Goal: Check status

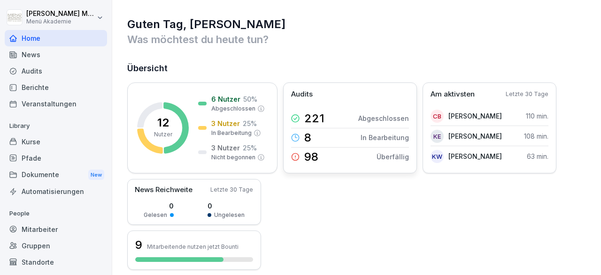
click at [326, 124] on div "221 Abgeschlossen" at bounding box center [350, 118] width 118 height 19
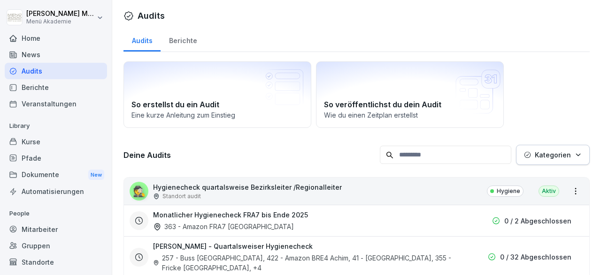
click at [31, 83] on div "Berichte" at bounding box center [56, 87] width 102 height 16
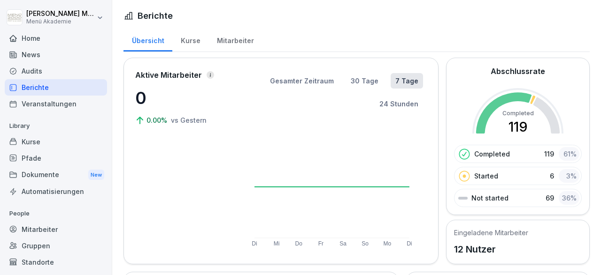
click at [22, 36] on div "Home" at bounding box center [56, 38] width 102 height 16
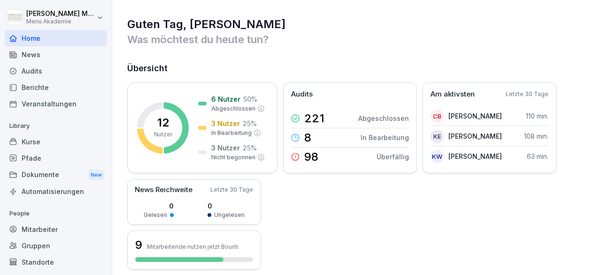
click at [38, 229] on div "Mitarbeiter" at bounding box center [56, 230] width 102 height 16
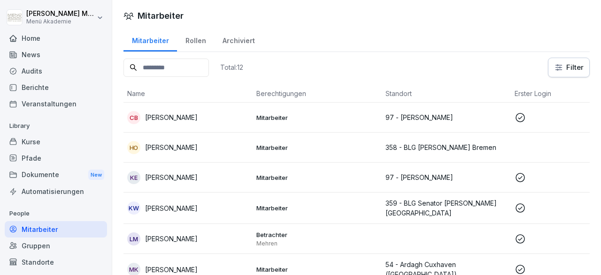
click at [175, 209] on p "[PERSON_NAME]" at bounding box center [171, 209] width 53 height 10
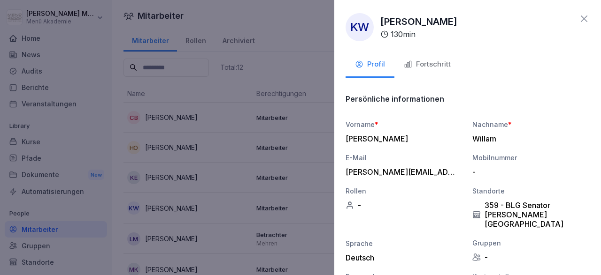
click at [437, 69] on div "Fortschritt" at bounding box center [427, 64] width 47 height 11
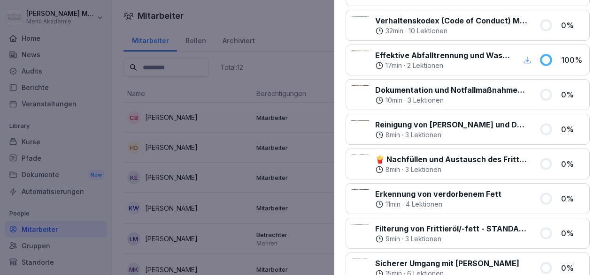
scroll to position [54, 0]
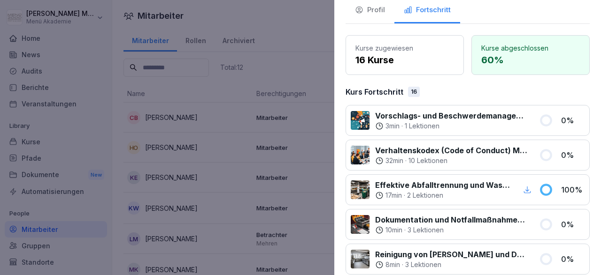
click at [305, 33] on div at bounding box center [300, 137] width 601 height 275
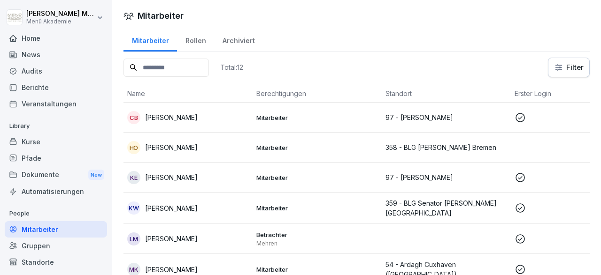
click at [197, 177] on p "[PERSON_NAME]" at bounding box center [171, 178] width 53 height 10
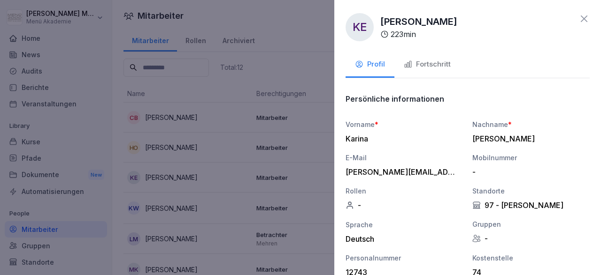
click at [424, 64] on div "Fortschritt" at bounding box center [427, 64] width 47 height 11
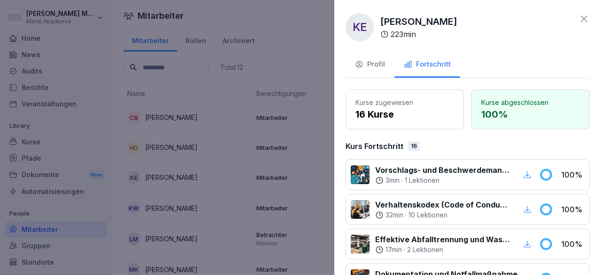
click at [581, 15] on icon at bounding box center [583, 18] width 11 height 11
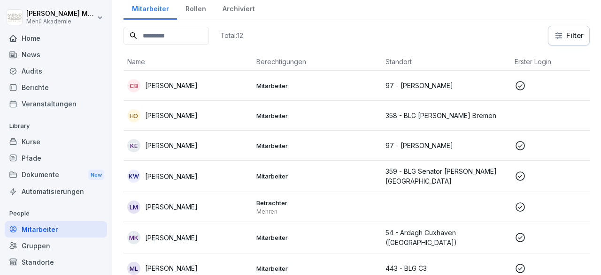
scroll to position [109, 0]
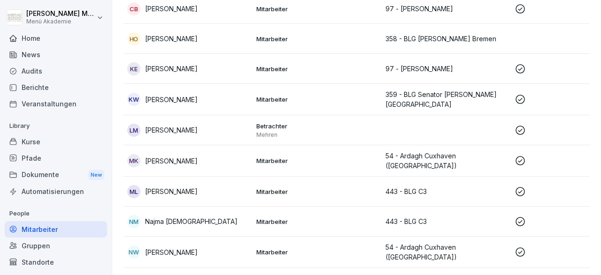
click at [182, 194] on div "ML [PERSON_NAME]" at bounding box center [188, 191] width 122 height 13
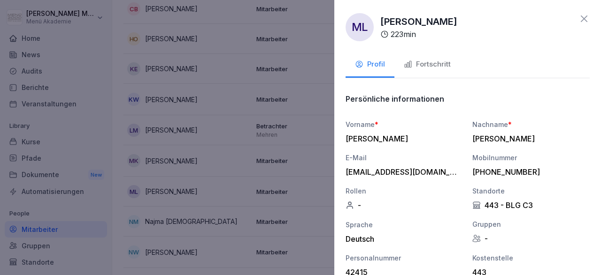
click at [427, 63] on div "Fortschritt" at bounding box center [427, 64] width 47 height 11
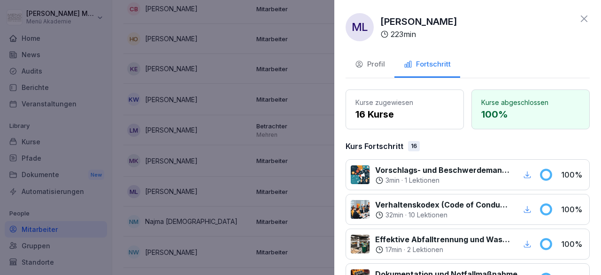
click at [586, 18] on icon at bounding box center [583, 18] width 11 height 11
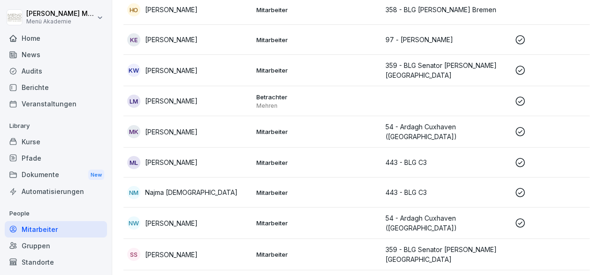
scroll to position [163, 0]
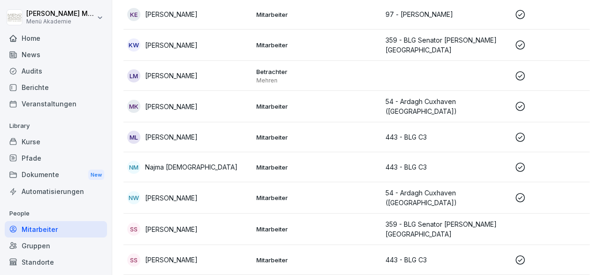
click at [194, 168] on div "NM Najma [DEMOGRAPHIC_DATA]" at bounding box center [188, 167] width 122 height 13
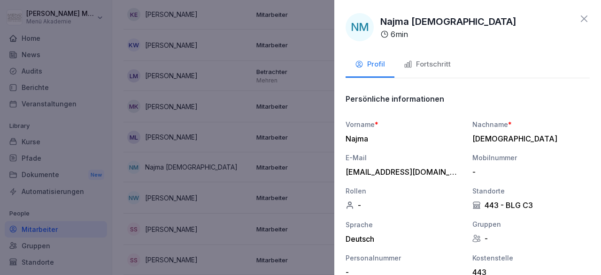
click at [421, 62] on div "Fortschritt" at bounding box center [427, 64] width 47 height 11
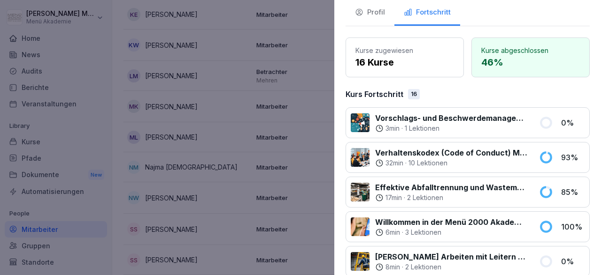
scroll to position [0, 0]
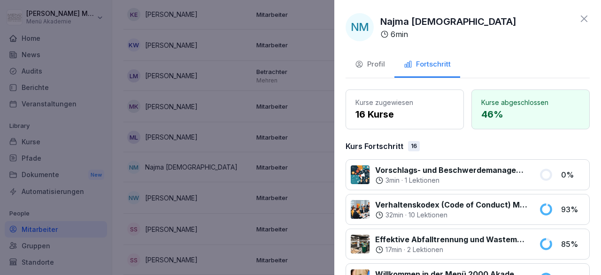
click at [587, 15] on icon at bounding box center [583, 18] width 11 height 11
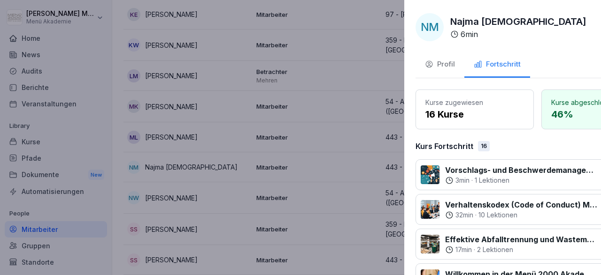
scroll to position [163, 0]
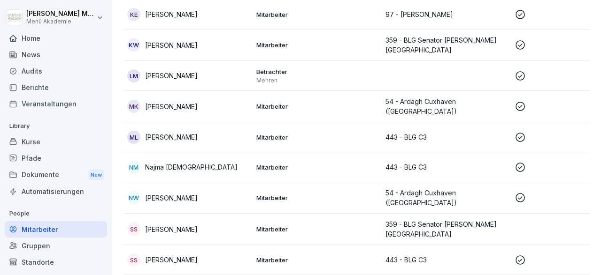
click at [177, 225] on p "[PERSON_NAME]" at bounding box center [171, 230] width 53 height 10
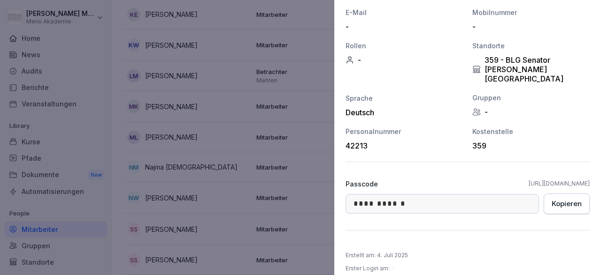
scroll to position [0, 0]
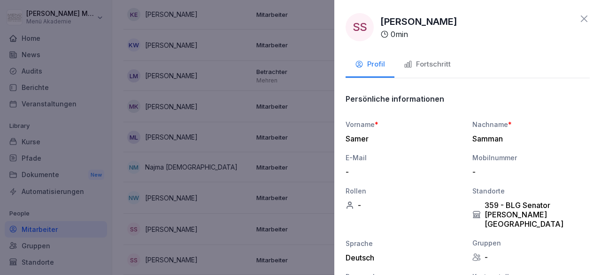
click at [584, 18] on icon at bounding box center [584, 18] width 7 height 7
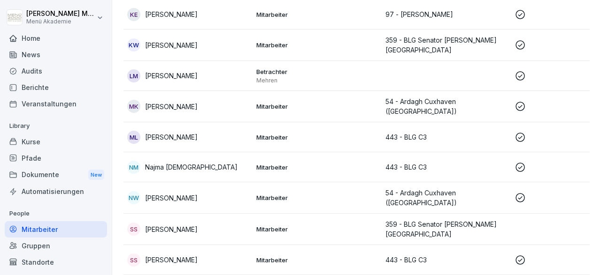
scroll to position [194, 0]
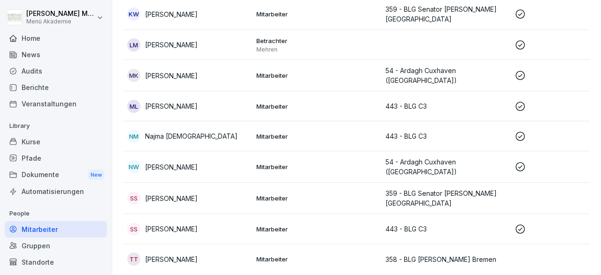
click at [306, 225] on p "Mitarbeiter" at bounding box center [317, 229] width 122 height 8
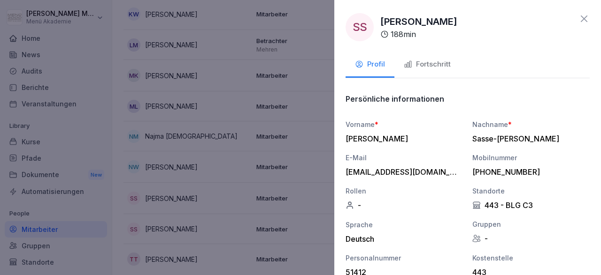
click at [436, 65] on div "Fortschritt" at bounding box center [427, 64] width 47 height 11
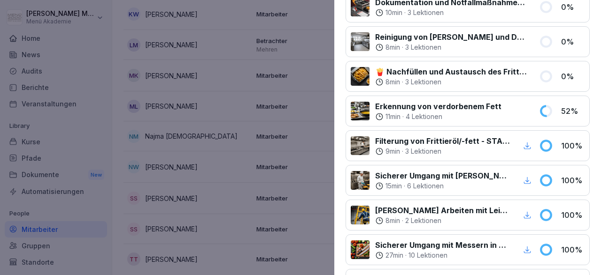
scroll to position [54, 0]
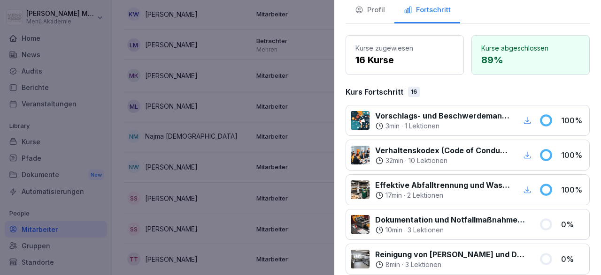
click at [307, 197] on div at bounding box center [300, 137] width 601 height 275
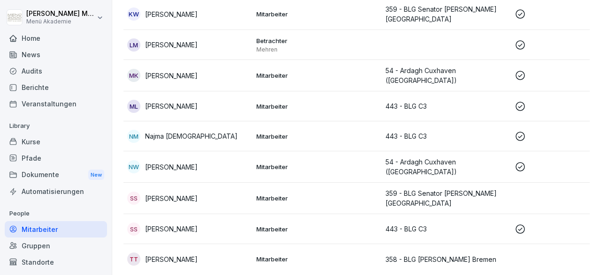
scroll to position [194, 0]
click at [198, 255] on p "[PERSON_NAME]" at bounding box center [171, 260] width 53 height 10
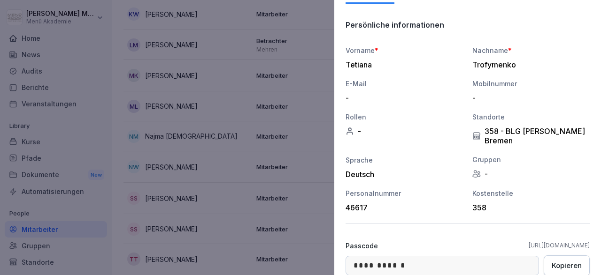
scroll to position [145, 0]
